Goal: Transaction & Acquisition: Purchase product/service

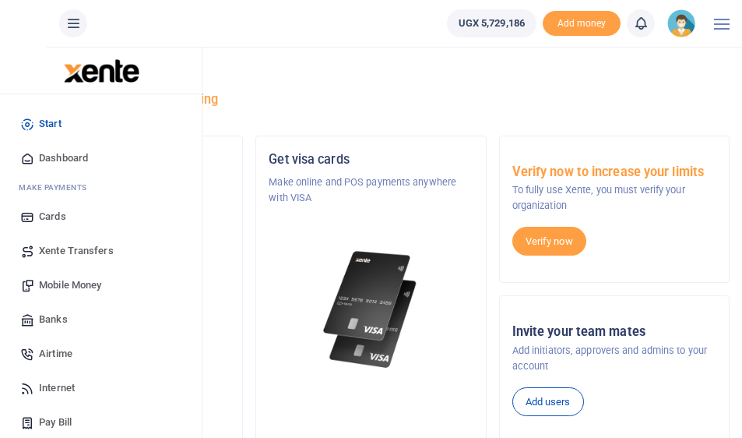
click at [81, 284] on span "Mobile Money" at bounding box center [70, 285] width 62 height 16
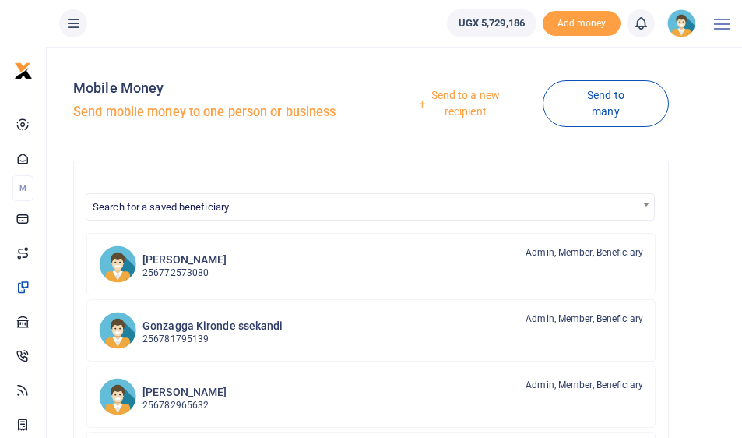
click at [456, 101] on link "Send to a new recipient" at bounding box center [460, 103] width 166 height 44
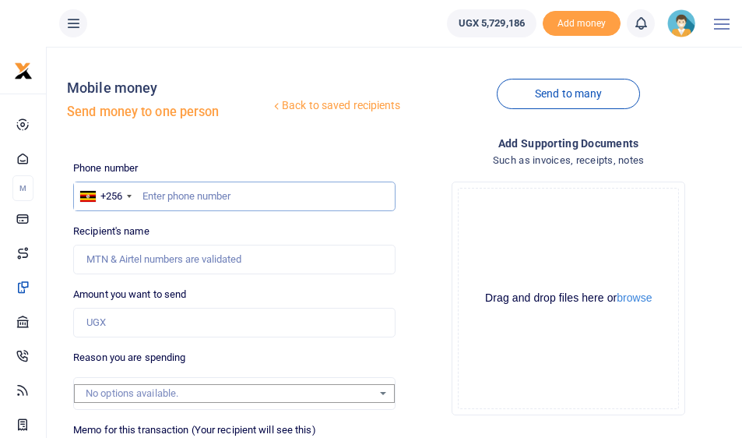
click at [216, 199] on input "text" at bounding box center [234, 196] width 322 height 30
type input "782451595"
click at [132, 322] on input "Amount you want to send" at bounding box center [234, 323] width 322 height 30
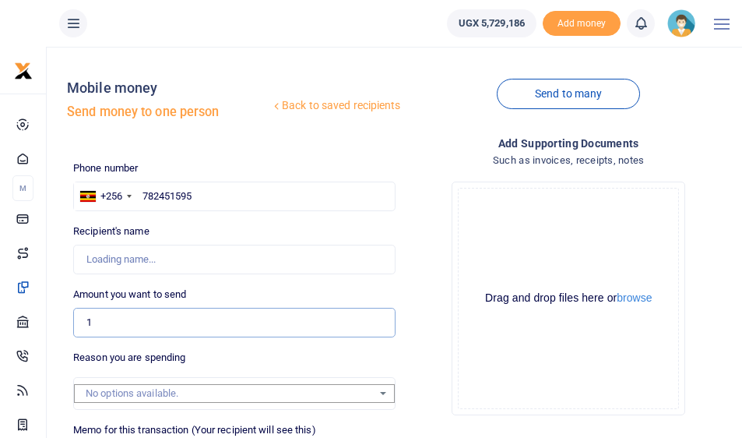
type input "10"
type input "Melissa Ayebare"
type input "10,000"
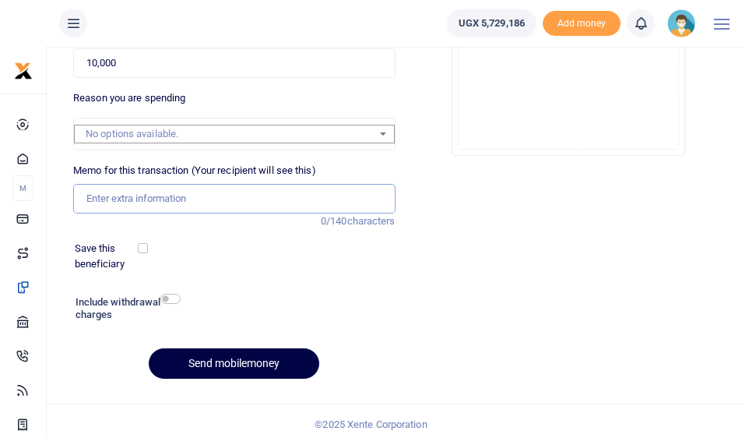
click at [116, 185] on input "Memo for this transaction (Your recipient will see this)" at bounding box center [234, 199] width 322 height 30
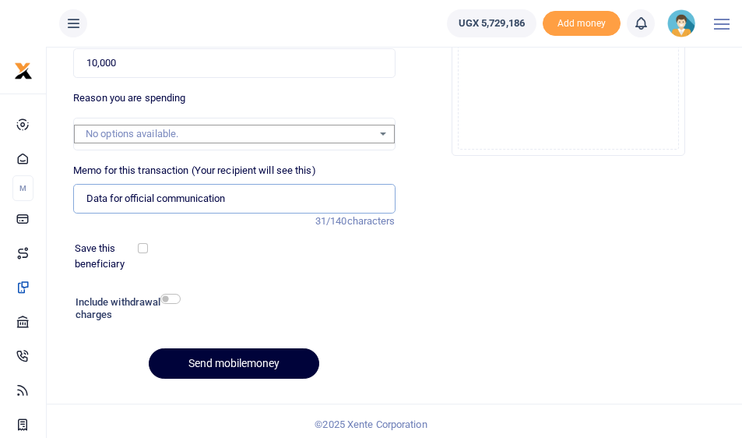
type input "Data for official communication"
click at [197, 358] on button "Send mobilemoney" at bounding box center [234, 363] width 171 height 30
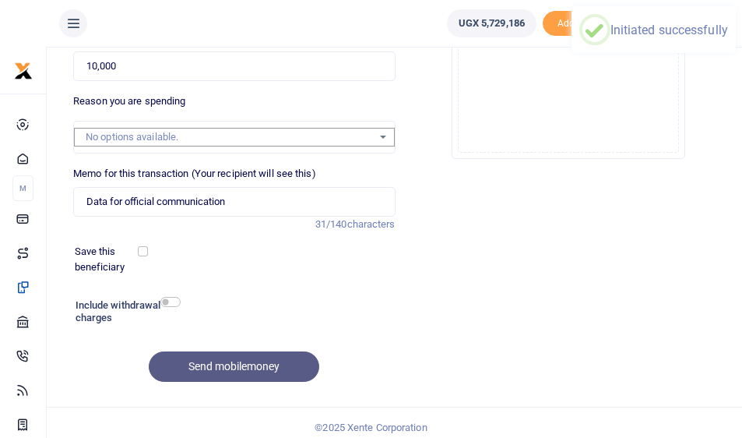
scroll to position [0, 0]
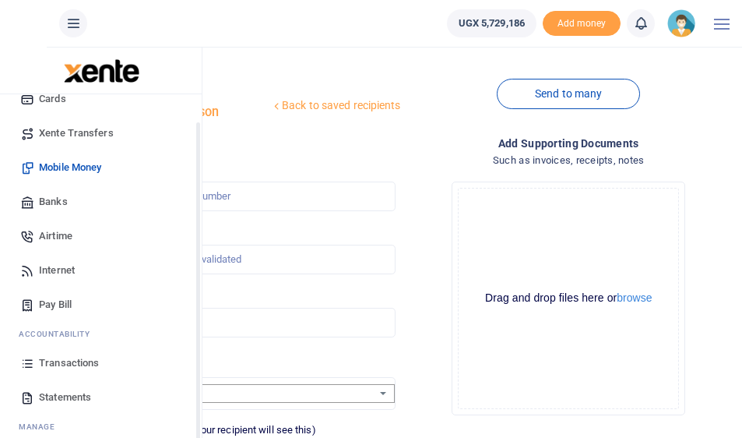
scroll to position [48, 0]
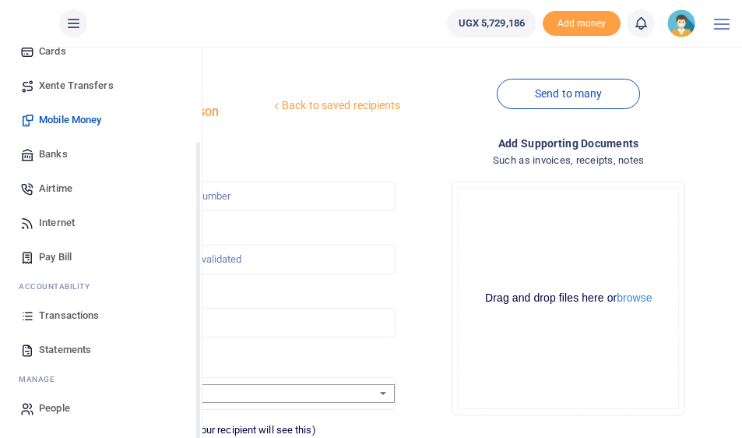
click at [55, 315] on span "Transactions" at bounding box center [69, 316] width 60 height 16
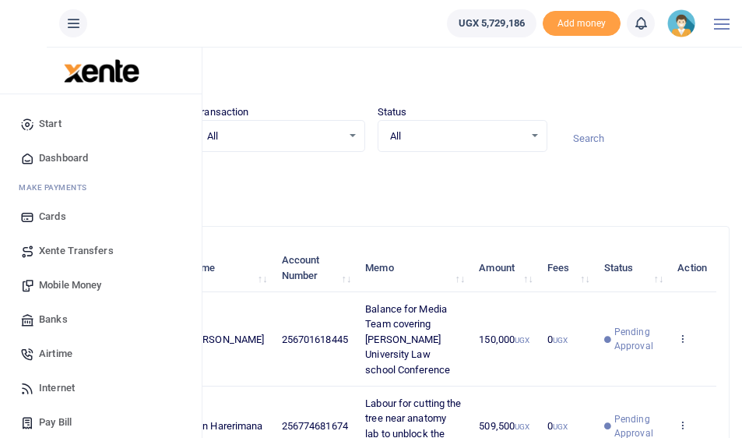
click at [44, 350] on span "Airtime" at bounding box center [55, 354] width 33 height 16
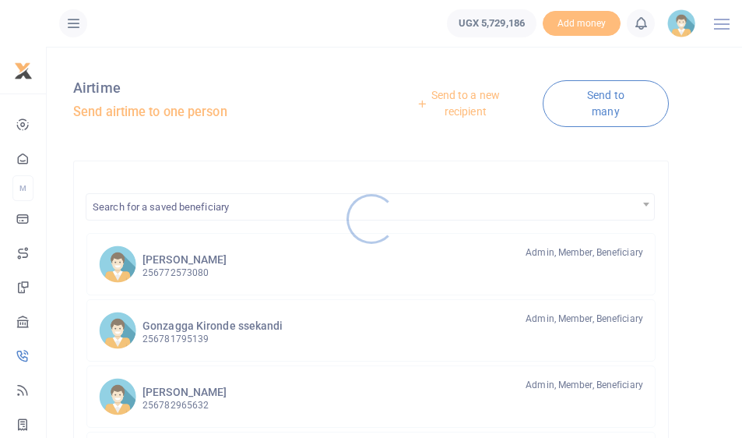
click at [454, 105] on div at bounding box center [371, 219] width 742 height 438
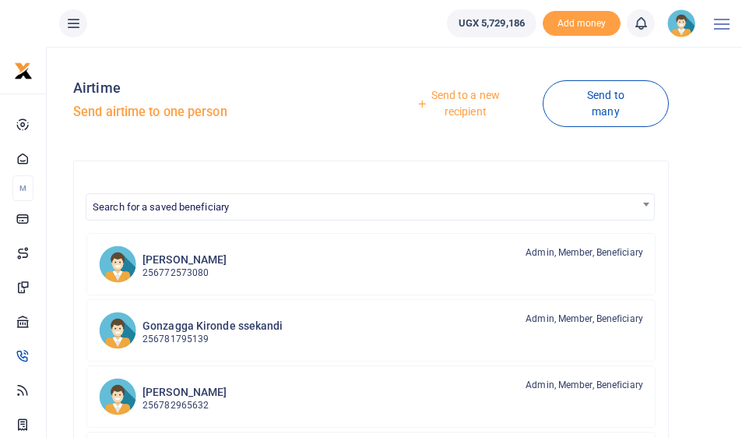
click at [454, 105] on link "Send to a new recipient" at bounding box center [460, 103] width 166 height 44
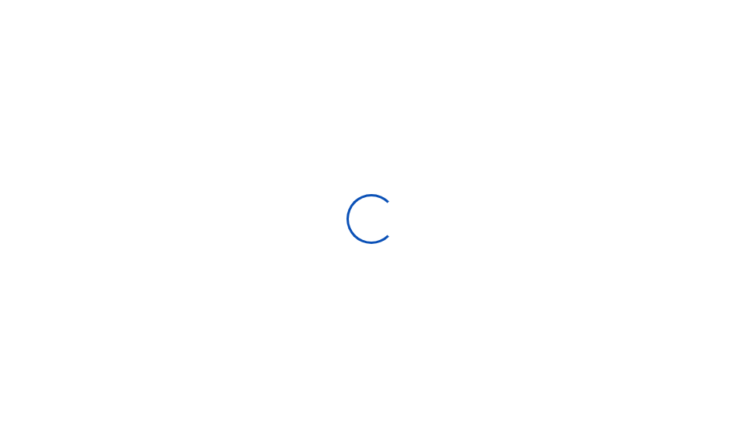
select select "Loading categories"
select select
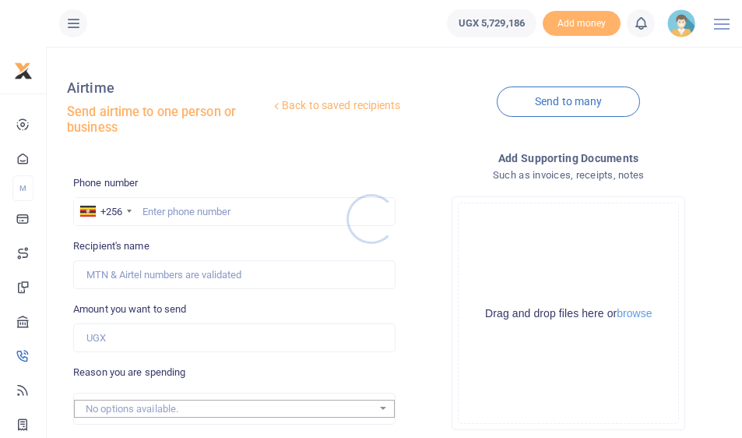
click at [208, 208] on div at bounding box center [371, 219] width 742 height 438
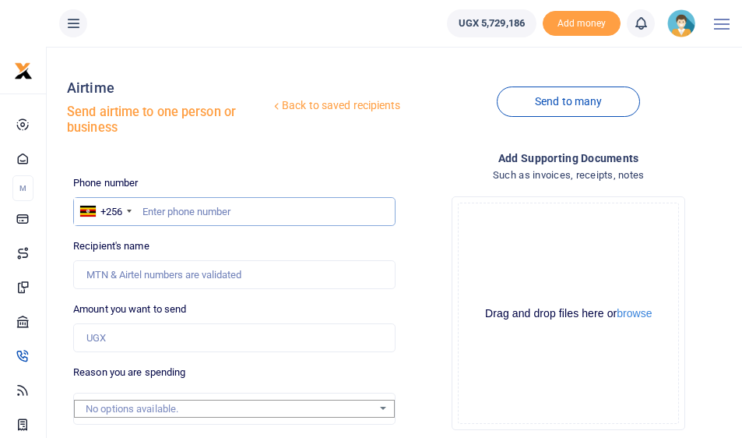
click at [208, 208] on input "text" at bounding box center [234, 212] width 322 height 30
type input "740688355"
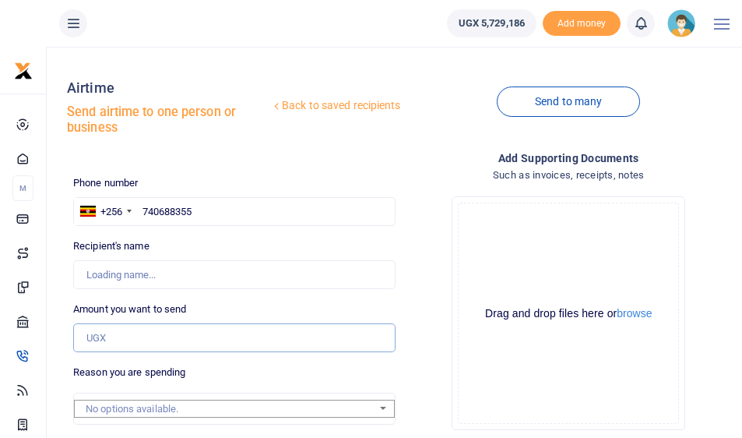
click at [146, 331] on input "Amount you want to send" at bounding box center [234, 338] width 322 height 30
type input "30,000"
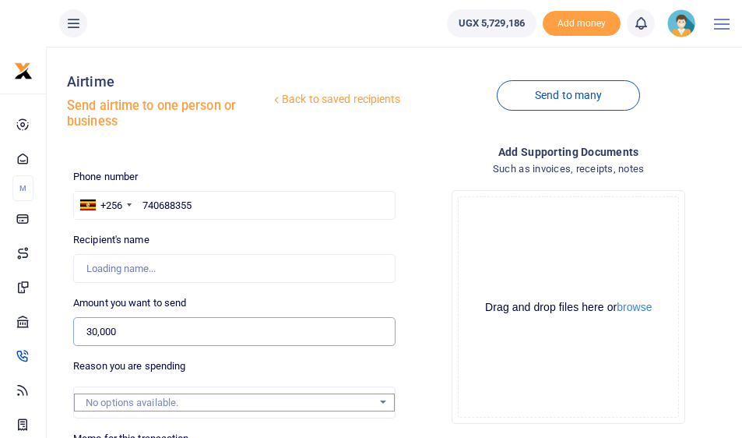
scroll to position [212, 0]
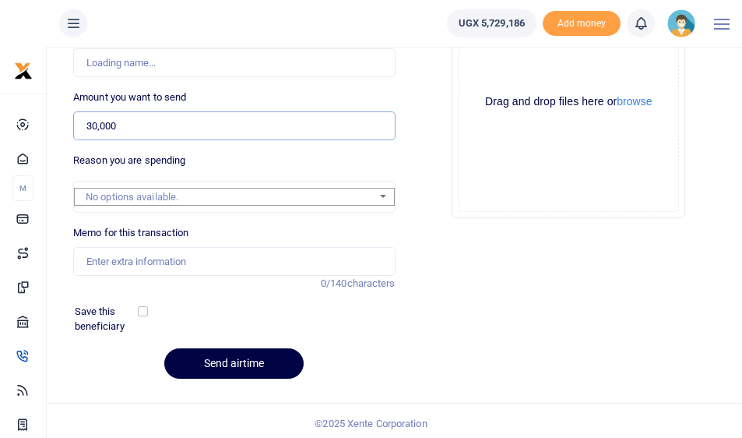
type input "Melissa Ayebare"
click at [154, 263] on input "Memo for this transaction" at bounding box center [234, 262] width 322 height 30
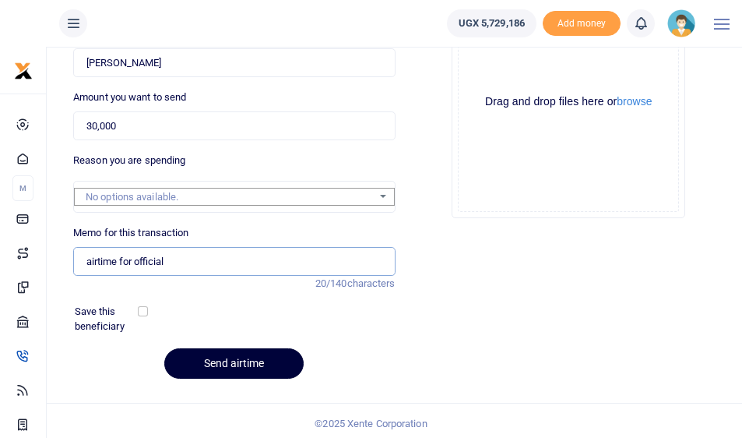
type input "airtime for official"
click at [203, 354] on button "Send airtime" at bounding box center [233, 363] width 139 height 30
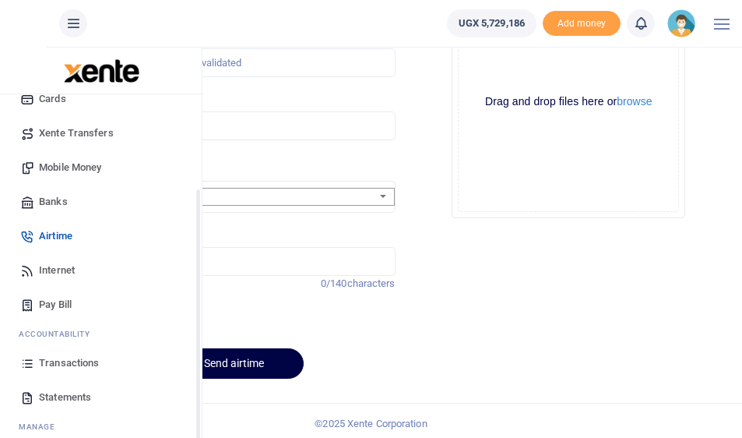
scroll to position [48, 0]
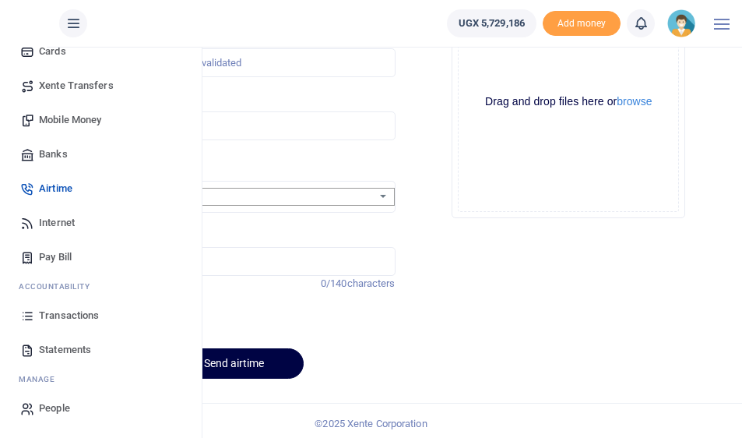
click at [59, 312] on span "Transactions" at bounding box center [69, 316] width 60 height 16
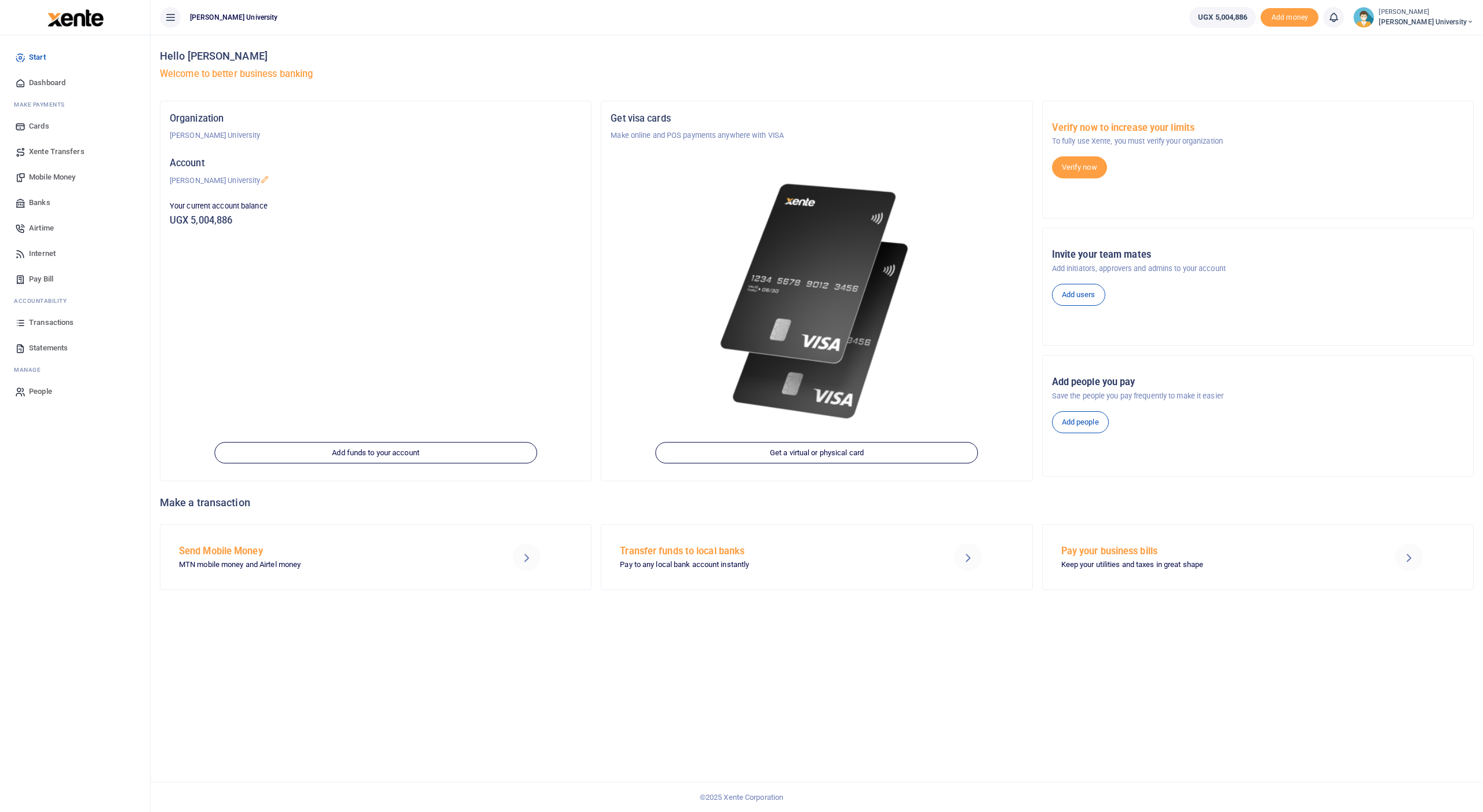
click at [64, 174] on span "Mobile Money" at bounding box center [52, 178] width 46 height 12
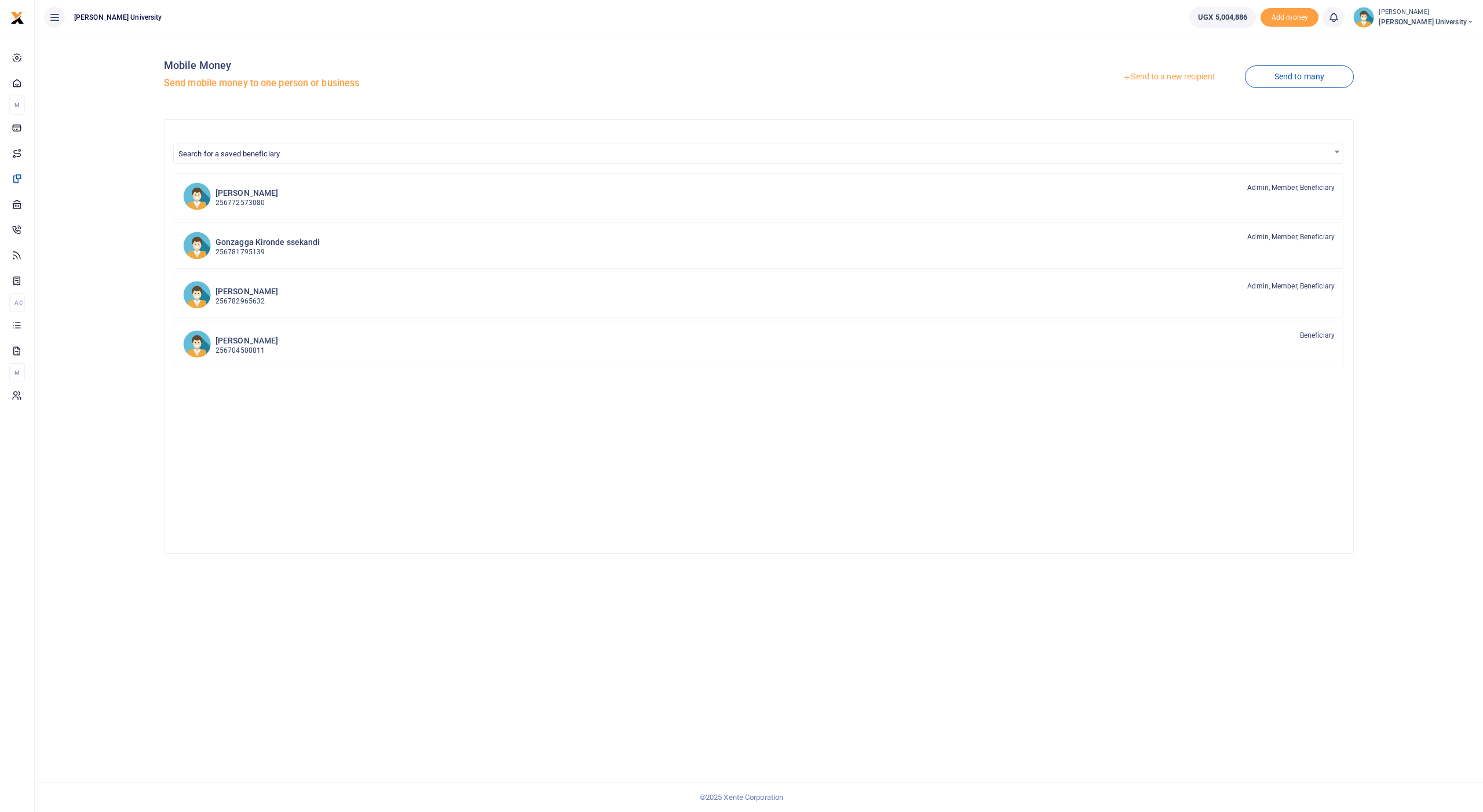
click at [1162, 71] on link "Send to a new recipient" at bounding box center [1168, 77] width 151 height 21
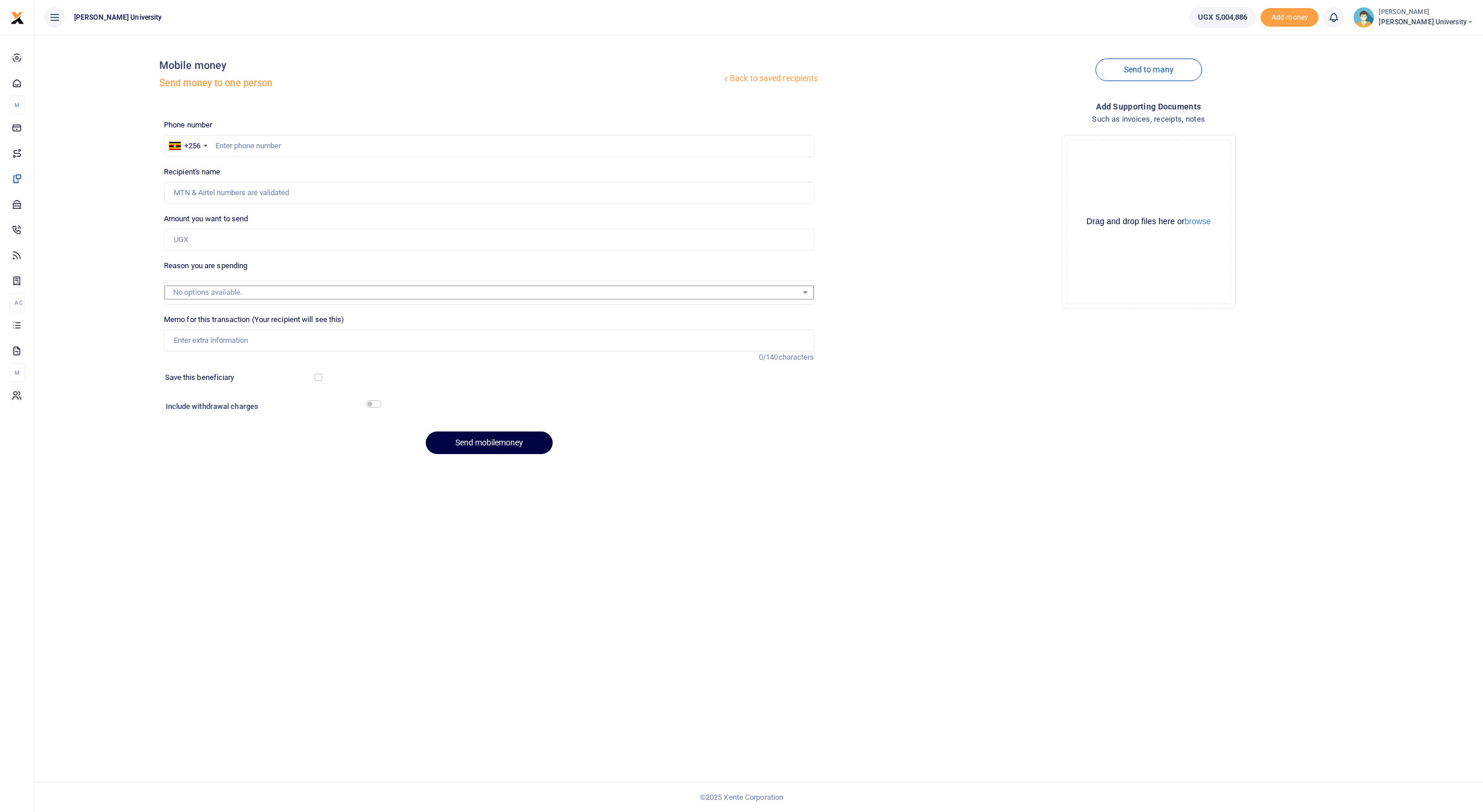
click at [264, 142] on div at bounding box center [742, 406] width 1483 height 812
click at [263, 146] on input "text" at bounding box center [489, 146] width 651 height 22
type input "774784441"
type input "Mary Namusabanga"
click at [250, 236] on input "Amount you want to send" at bounding box center [489, 240] width 651 height 22
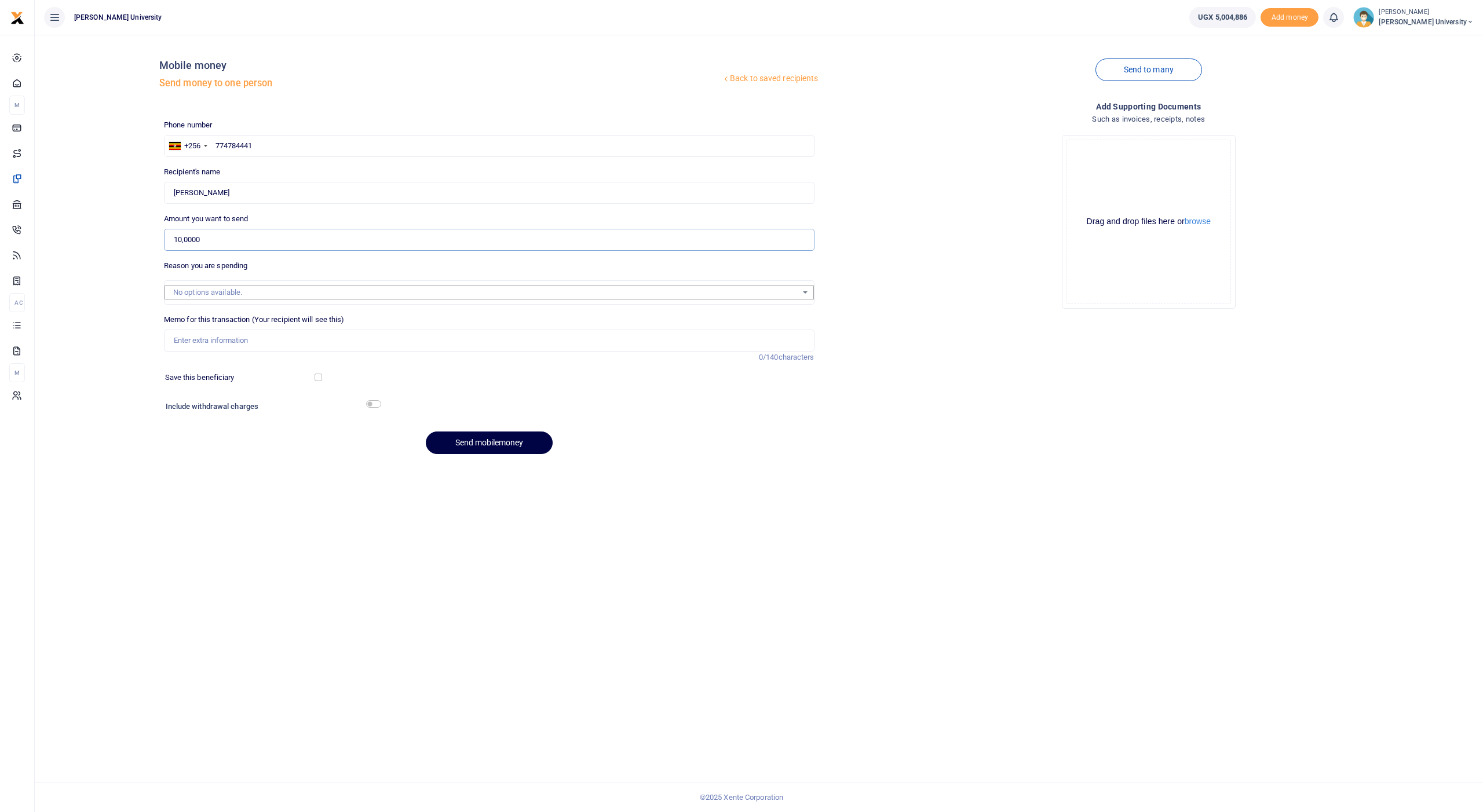
type input "100,000"
click at [213, 335] on input "Memo for this transaction (Your recipient will see this)" at bounding box center [489, 341] width 651 height 22
type input "C"
